Goal: Information Seeking & Learning: Check status

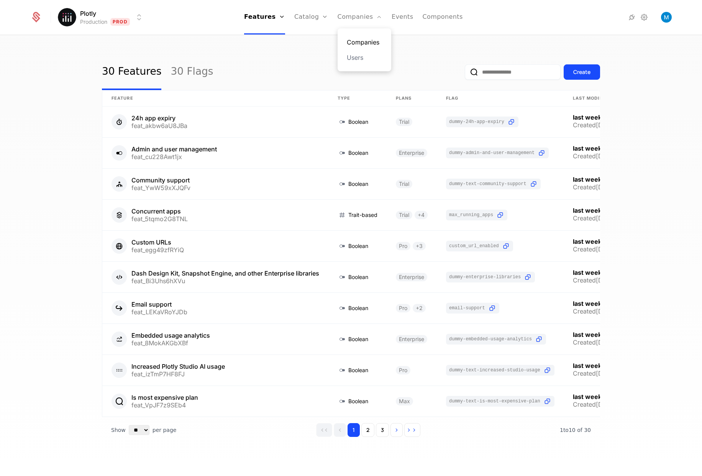
click at [360, 39] on link "Companies" at bounding box center [364, 42] width 35 height 9
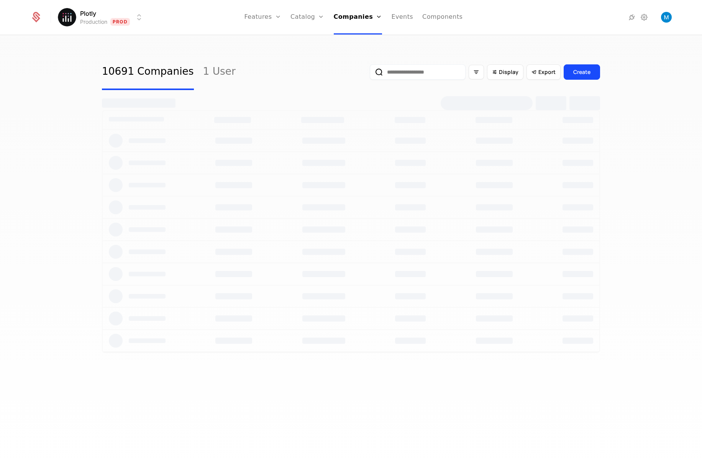
click at [403, 71] on input "email" at bounding box center [418, 71] width 96 height 15
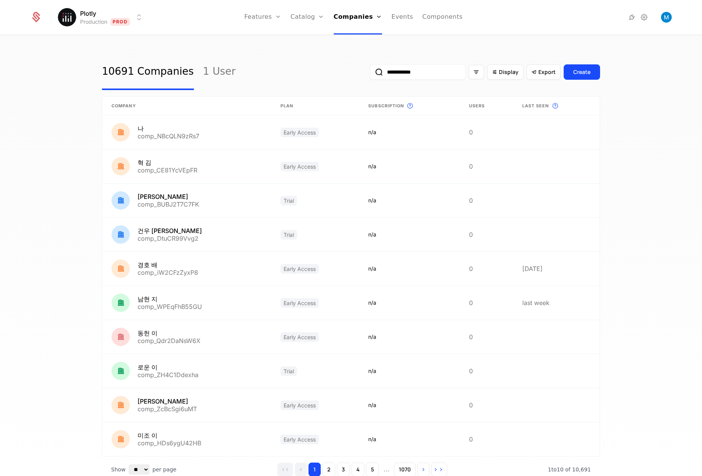
type input "**********"
click at [370, 74] on button "submit" at bounding box center [370, 74] width 0 height 0
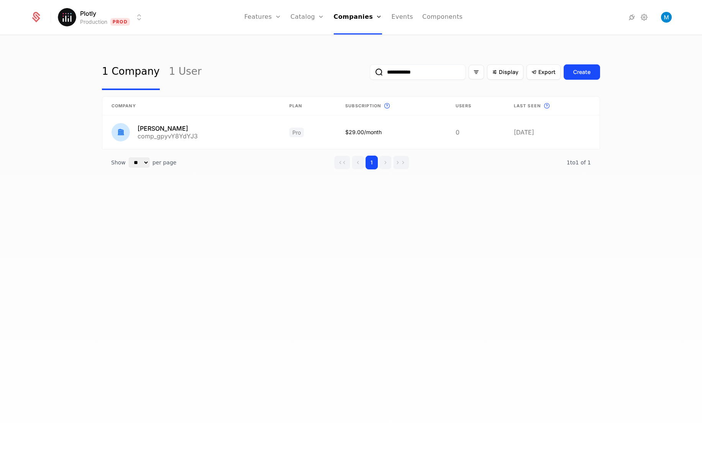
drag, startPoint x: 423, startPoint y: 72, endPoint x: 332, endPoint y: 70, distance: 91.6
click at [370, 70] on input "**********" at bounding box center [418, 71] width 96 height 15
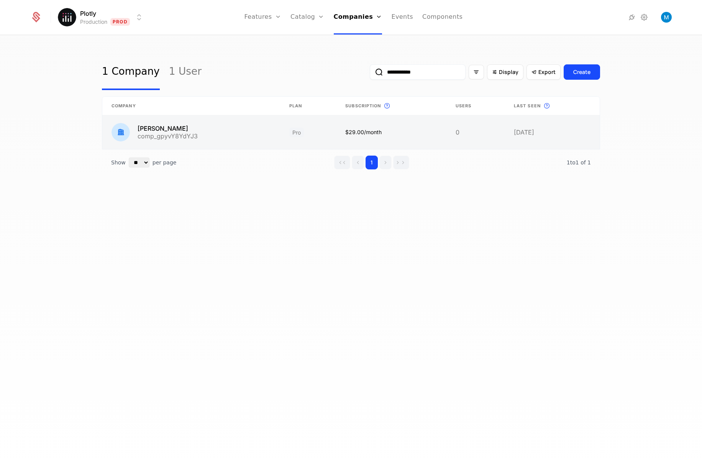
click at [166, 132] on link at bounding box center [191, 132] width 178 height 34
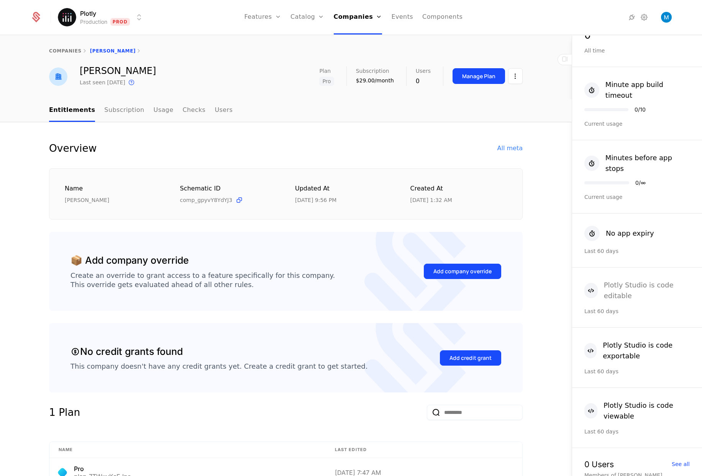
scroll to position [277, 0]
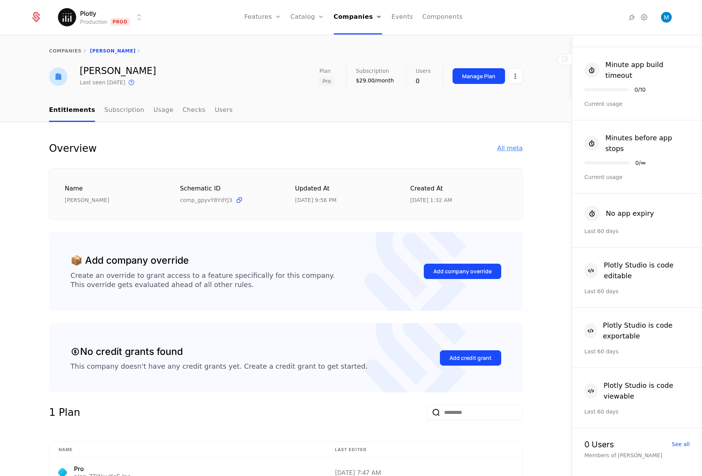
click at [506, 148] on div "All meta" at bounding box center [509, 148] width 25 height 9
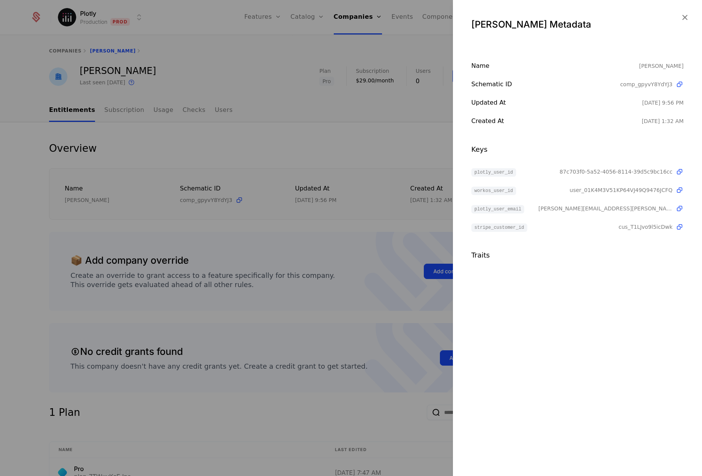
click at [342, 156] on div at bounding box center [351, 238] width 702 height 476
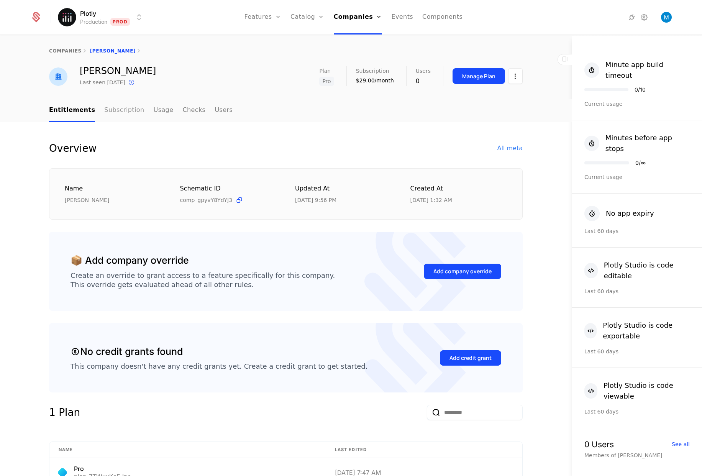
click at [120, 115] on link "Subscription" at bounding box center [124, 110] width 40 height 23
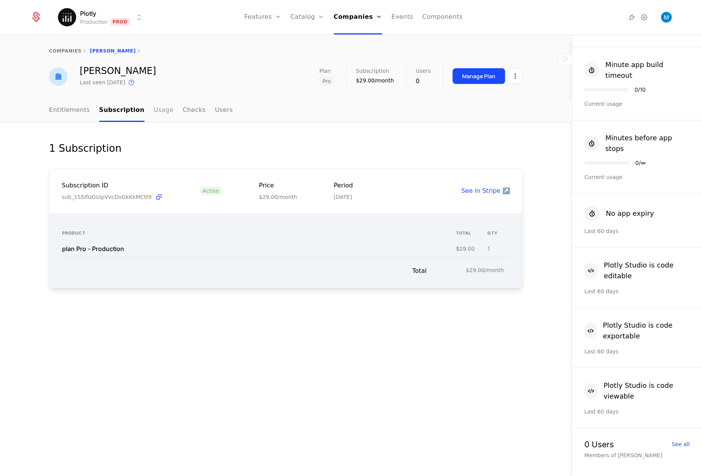
click at [154, 114] on link "Usage" at bounding box center [164, 110] width 20 height 23
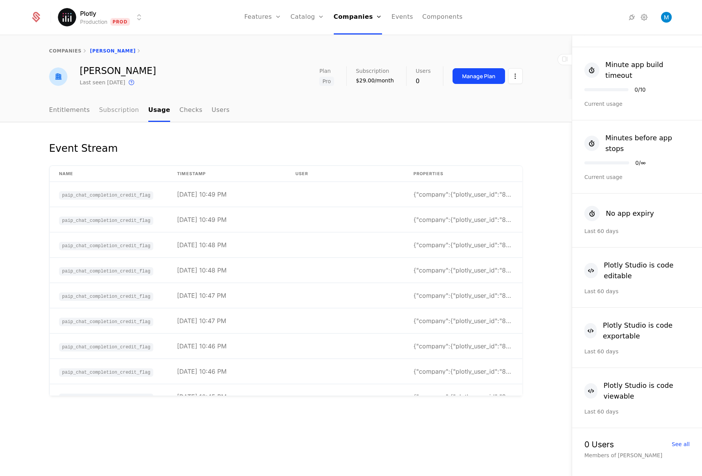
click at [103, 108] on link "Subscription" at bounding box center [119, 110] width 40 height 23
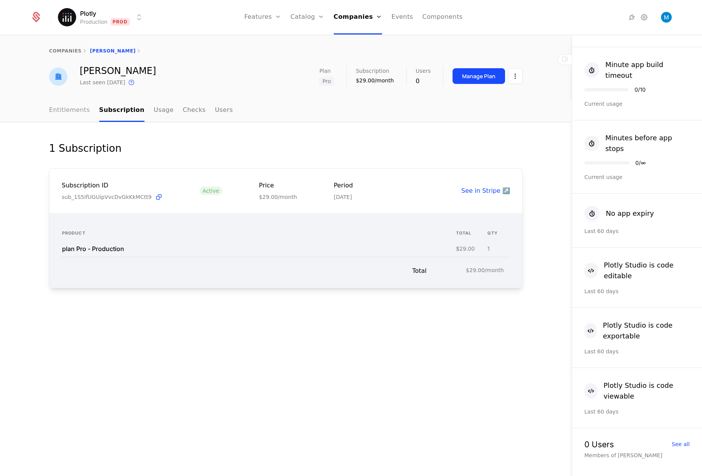
click at [75, 109] on link "Entitlements" at bounding box center [69, 110] width 41 height 23
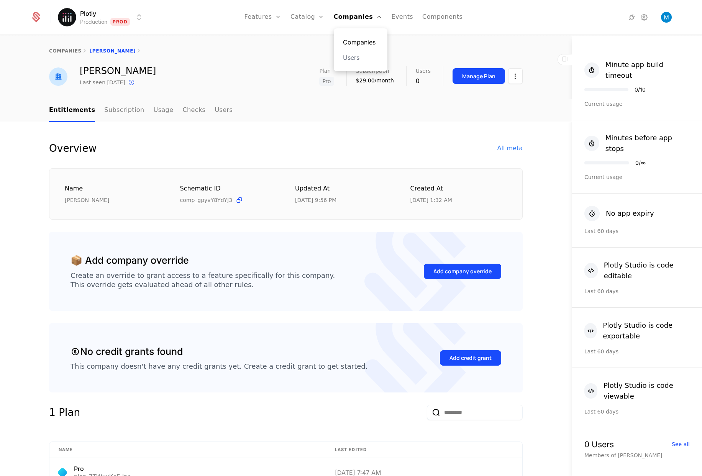
click at [367, 43] on link "Companies" at bounding box center [360, 42] width 35 height 9
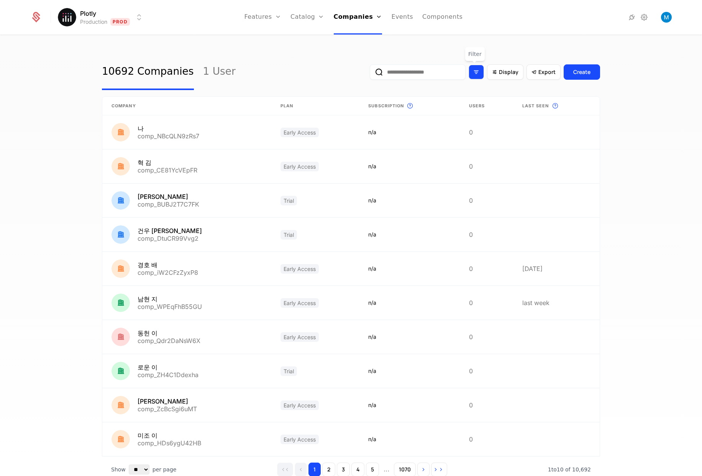
click at [468, 73] on div "Filter options" at bounding box center [475, 72] width 15 height 15
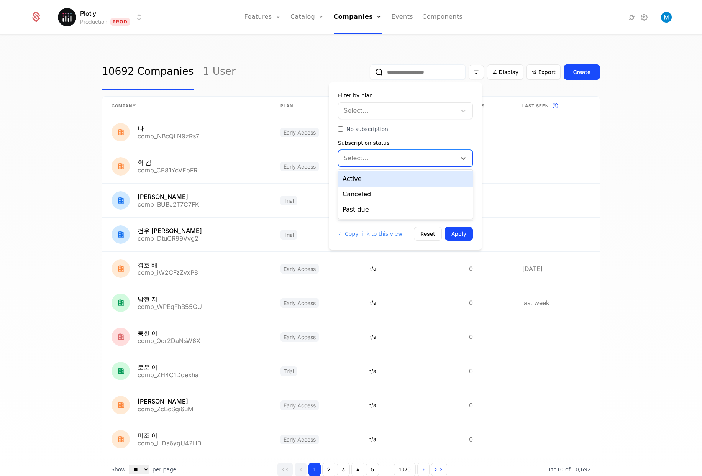
click at [411, 157] on div at bounding box center [397, 158] width 107 height 11
click at [406, 119] on div "Select..." at bounding box center [405, 110] width 135 height 17
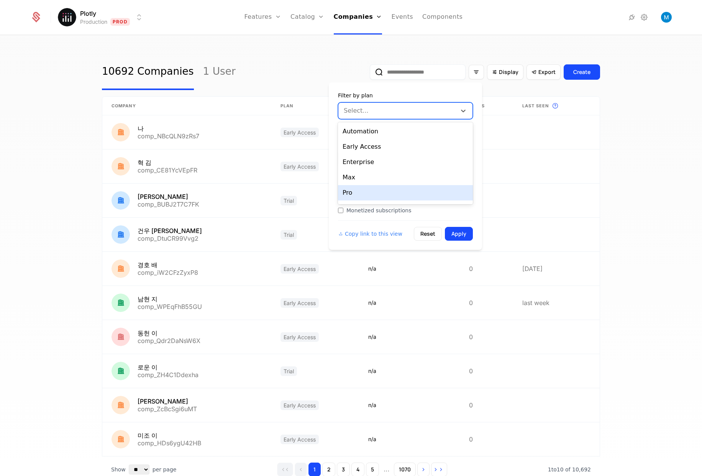
click at [367, 194] on div "Pro" at bounding box center [405, 192] width 135 height 15
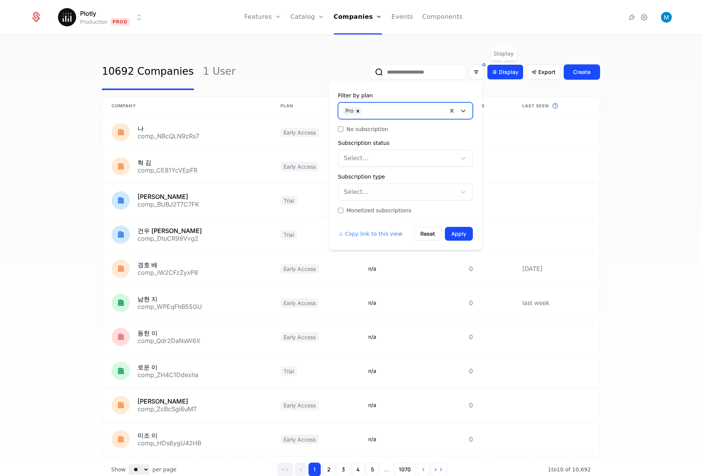
click at [501, 70] on span "Display" at bounding box center [509, 72] width 20 height 8
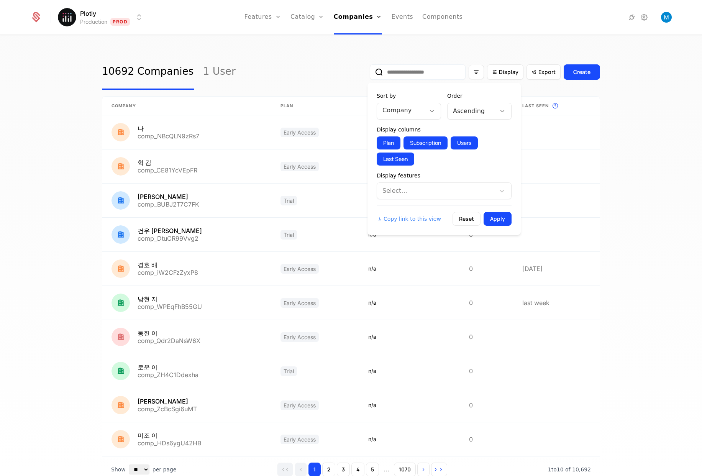
click at [404, 194] on div at bounding box center [436, 190] width 107 height 11
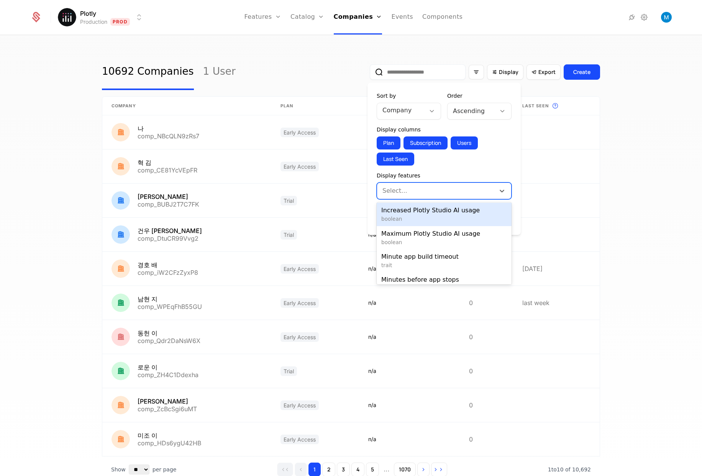
scroll to position [129, 0]
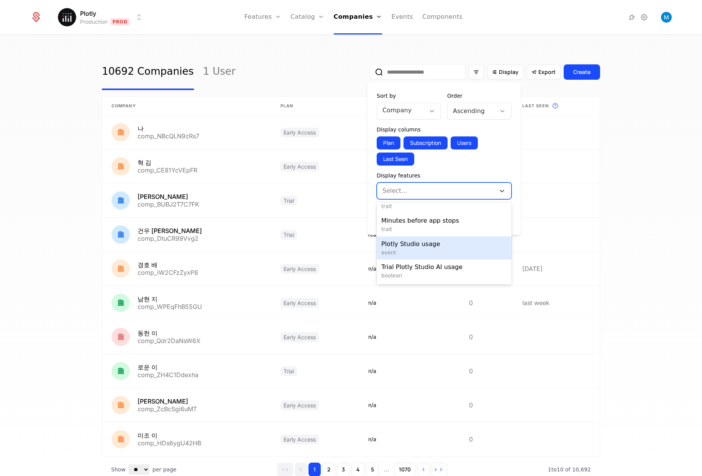
click at [451, 249] on span "event" at bounding box center [444, 253] width 126 height 8
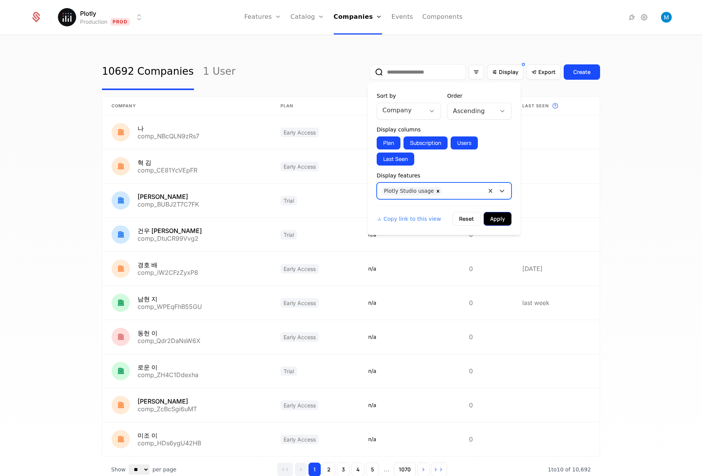
click at [489, 218] on button "Apply" at bounding box center [497, 219] width 28 height 14
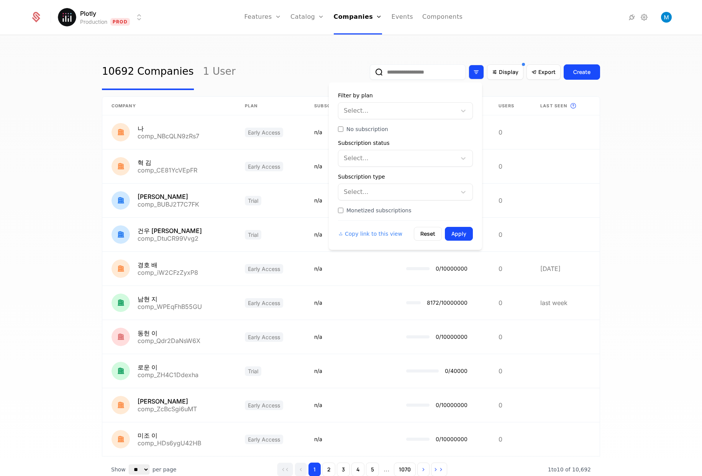
click at [476, 72] on icon "Filter options" at bounding box center [476, 72] width 7 height 7
click at [364, 108] on div at bounding box center [397, 110] width 107 height 11
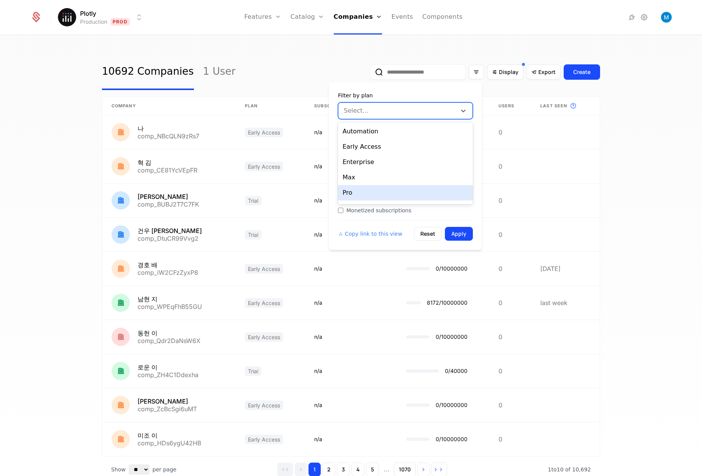
click at [363, 190] on div "Pro" at bounding box center [405, 192] width 135 height 15
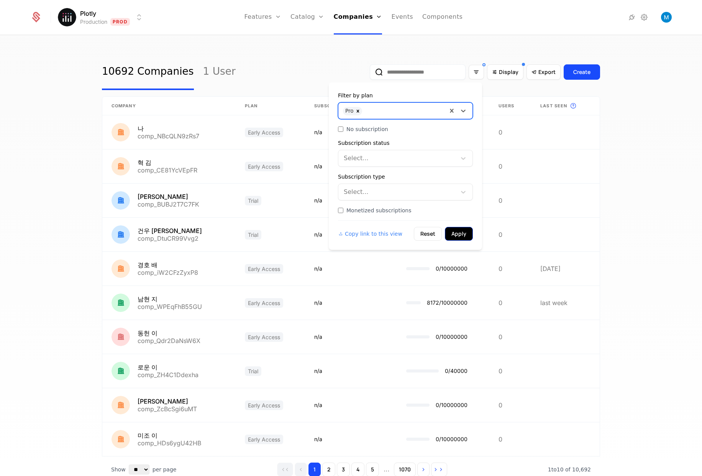
click at [451, 230] on button "Apply" at bounding box center [459, 234] width 28 height 14
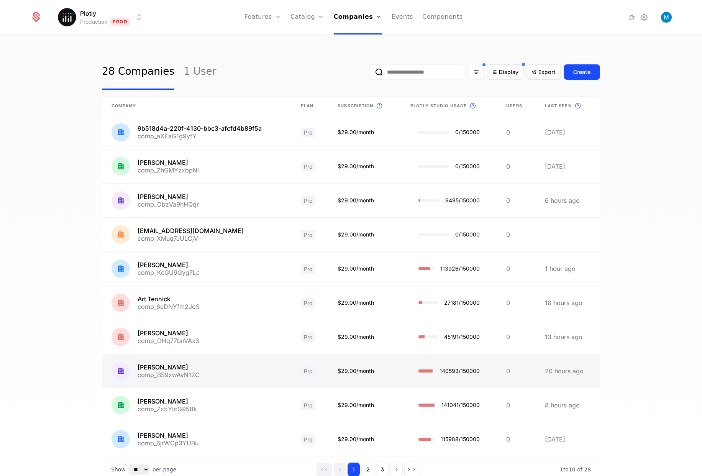
scroll to position [33, 0]
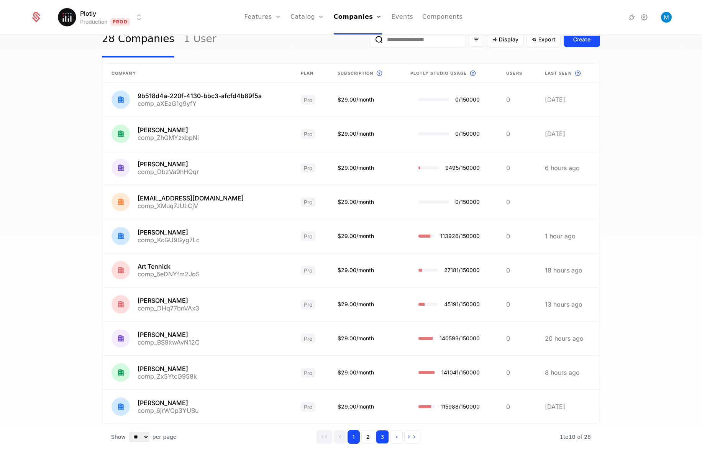
click at [376, 438] on button "3" at bounding box center [382, 437] width 13 height 14
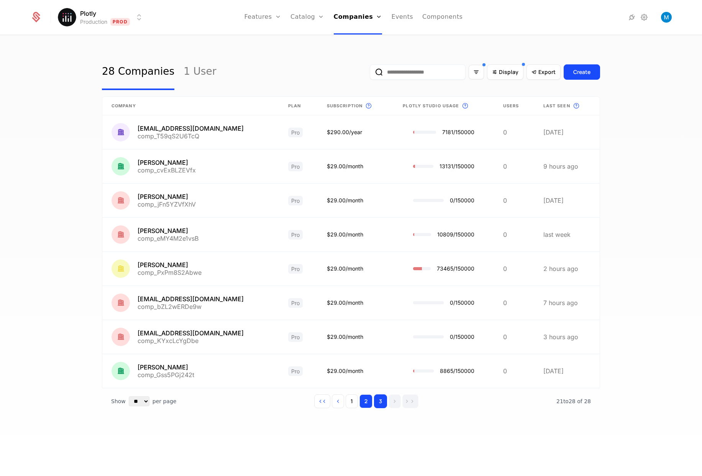
click at [364, 401] on button "2" at bounding box center [365, 401] width 13 height 14
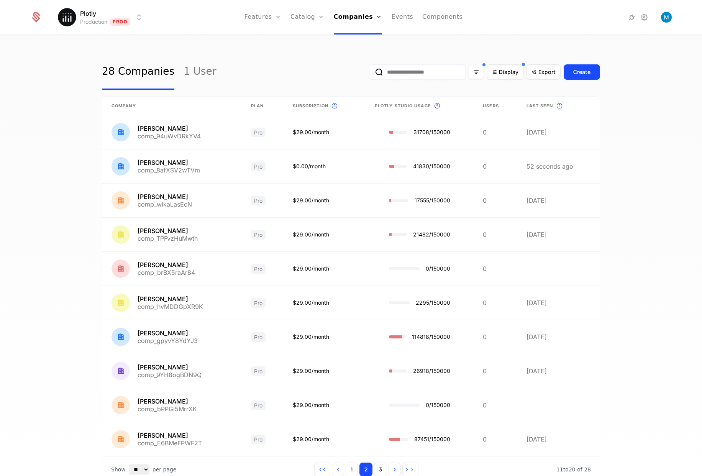
scroll to position [25, 0]
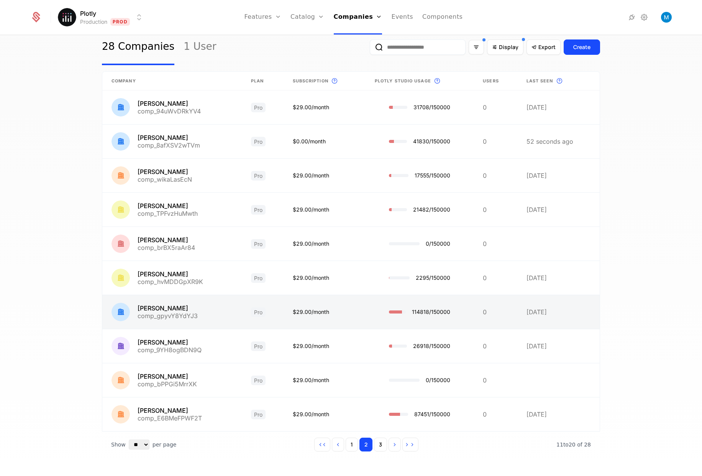
click at [415, 313] on link at bounding box center [419, 312] width 108 height 34
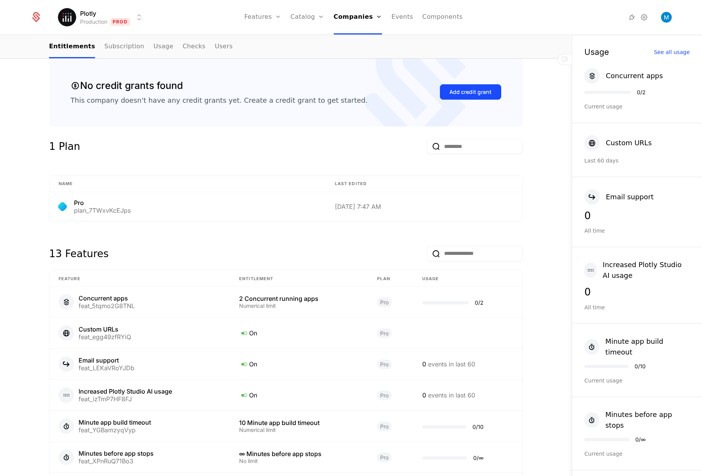
scroll to position [438, 0]
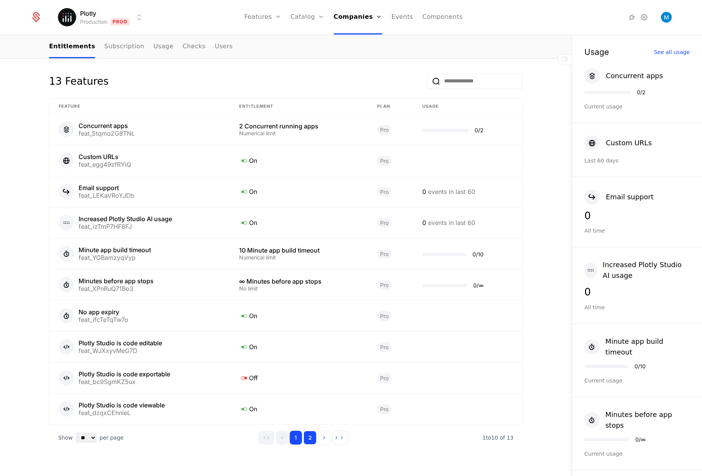
click at [310, 441] on button "2" at bounding box center [309, 438] width 13 height 14
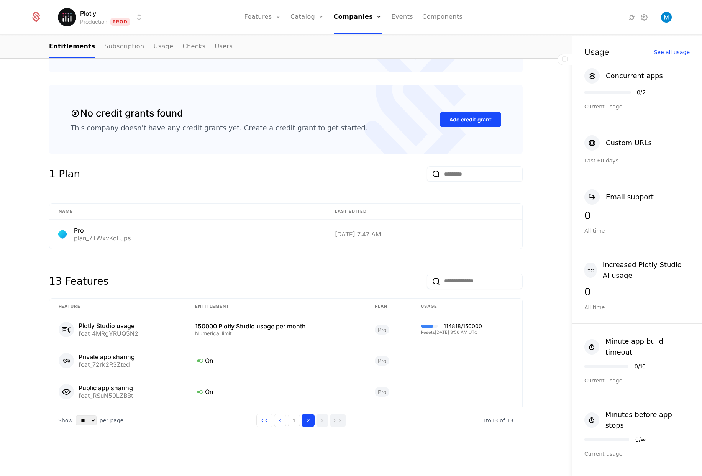
scroll to position [238, 0]
drag, startPoint x: 480, startPoint y: 327, endPoint x: 439, endPoint y: 325, distance: 40.6
click at [439, 325] on td "114818 / 150000 Resets [DATE] 3:56 AM UTC" at bounding box center [466, 329] width 111 height 31
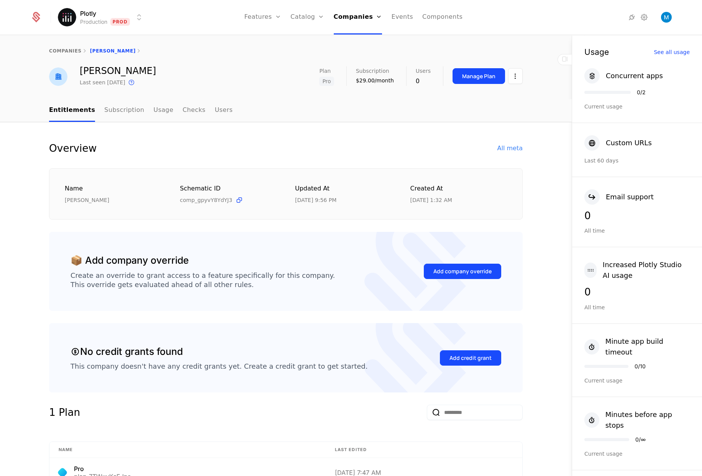
scroll to position [238, 0]
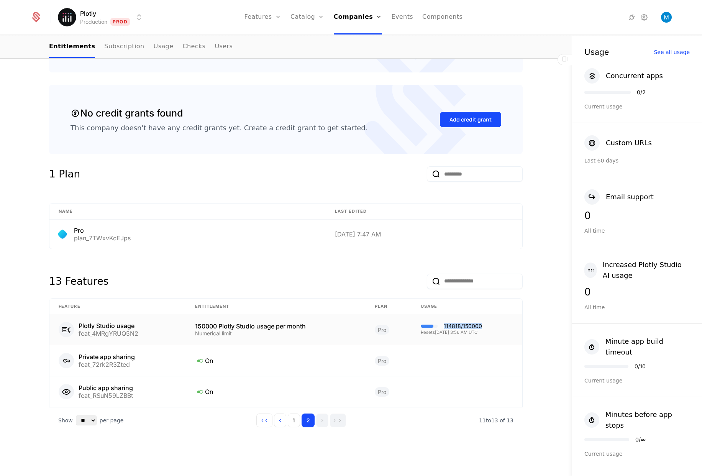
drag, startPoint x: 442, startPoint y: 324, endPoint x: 480, endPoint y: 326, distance: 37.9
click at [480, 326] on td "114818 / 150000 Resets [DATE] 3:56 AM UTC" at bounding box center [466, 329] width 111 height 31
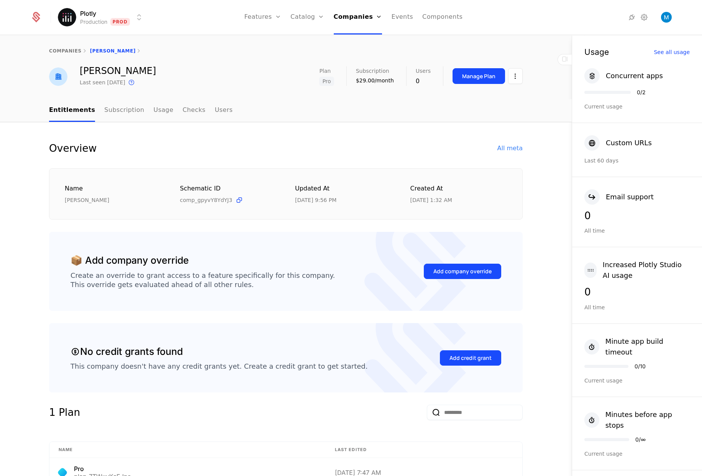
scroll to position [238, 0]
